Goal: Information Seeking & Learning: Learn about a topic

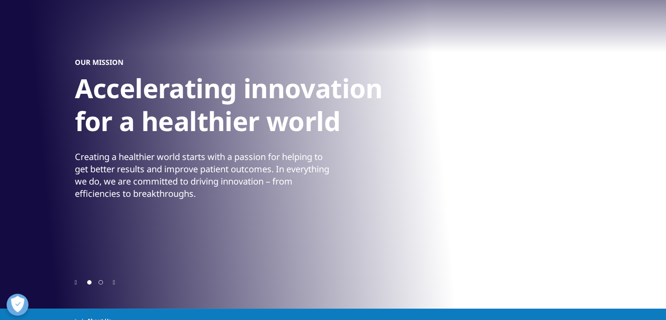
scroll to position [81, 0]
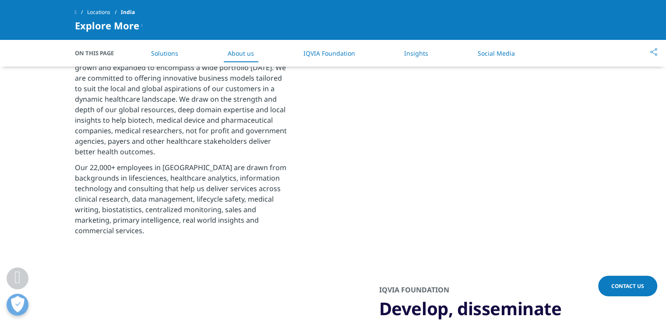
scroll to position [692, 0]
